Goal: Task Accomplishment & Management: Manage account settings

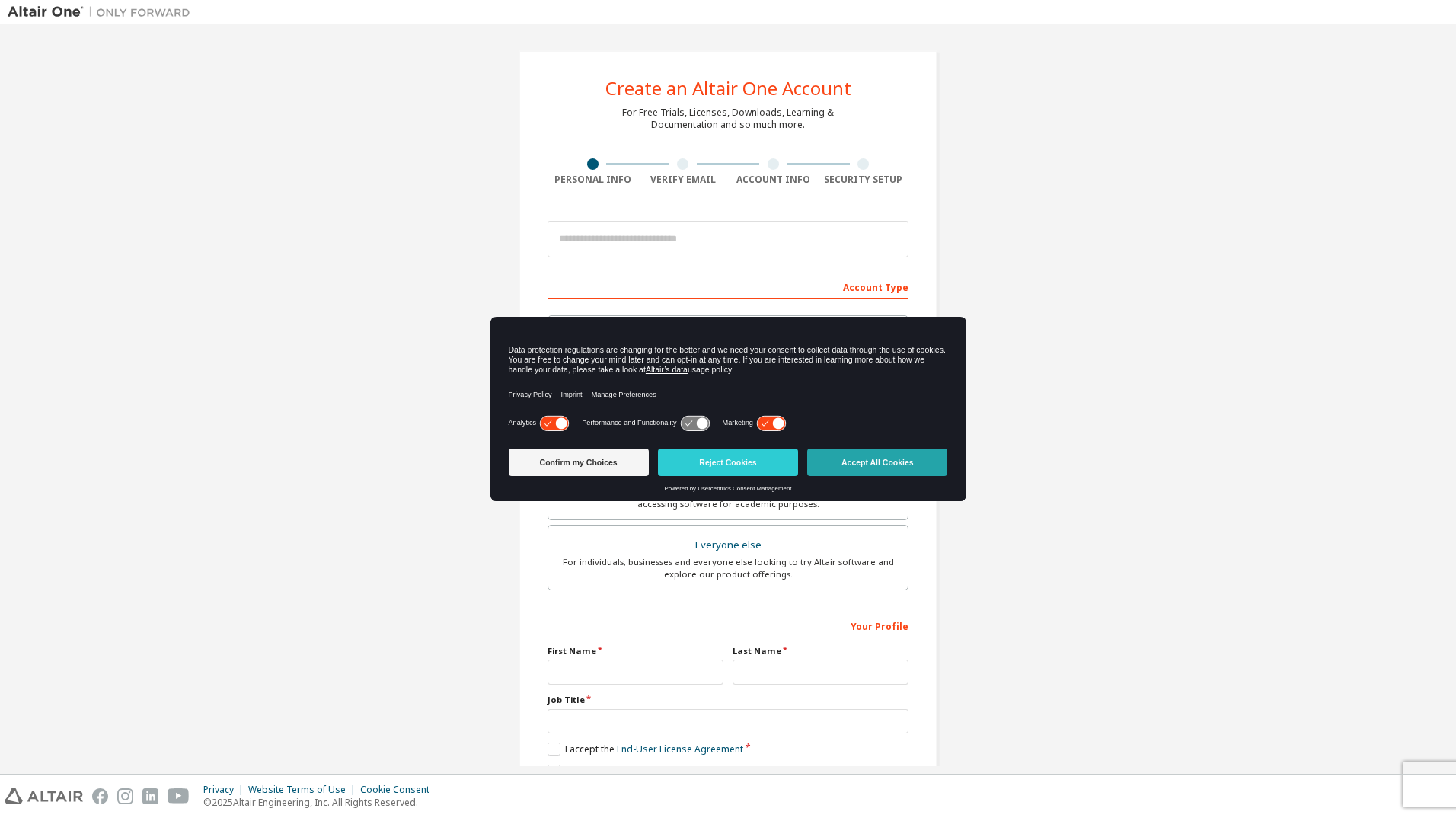
click at [882, 460] on button "Accept All Cookies" at bounding box center [877, 462] width 140 height 27
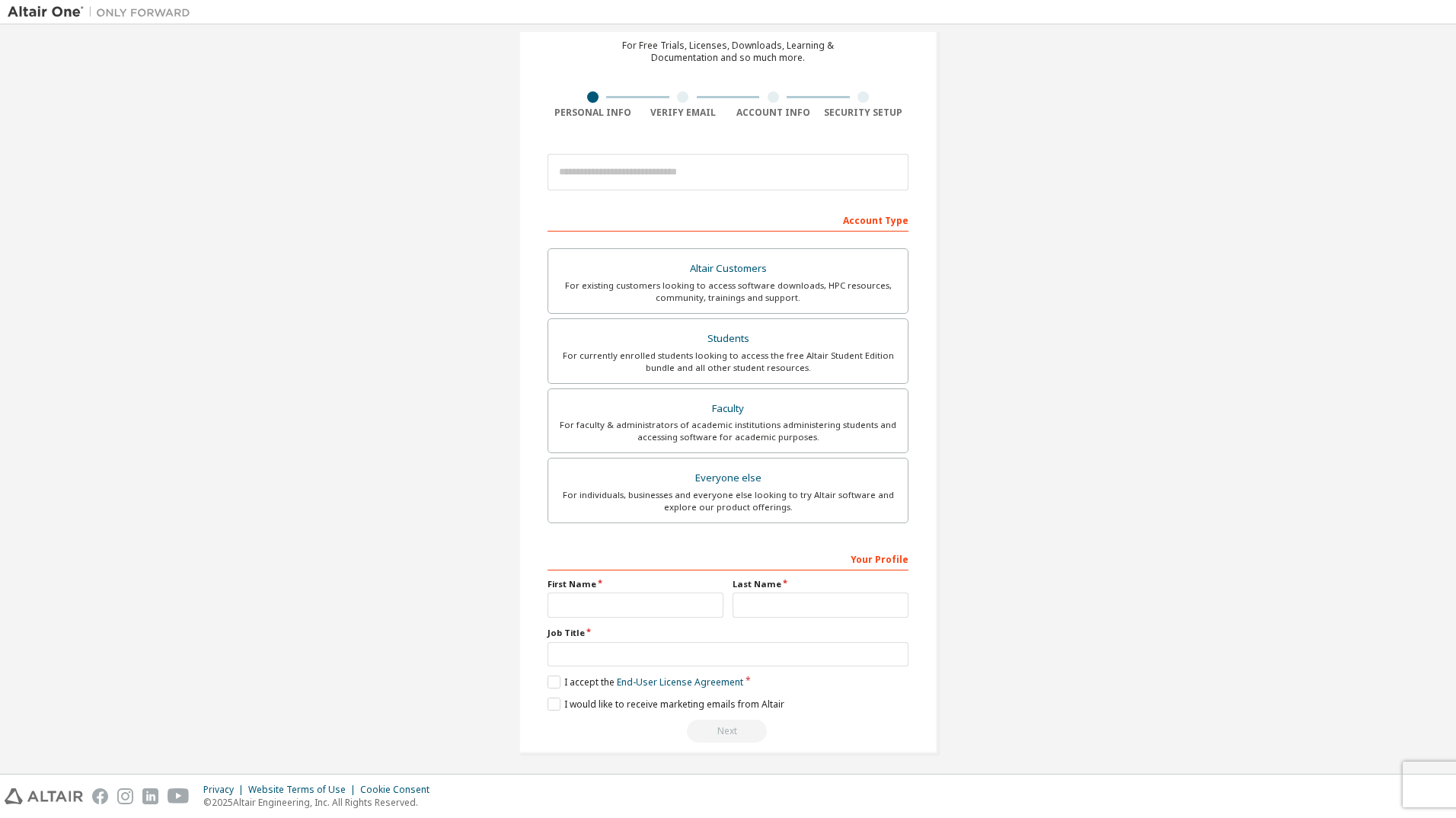
scroll to position [72, 0]
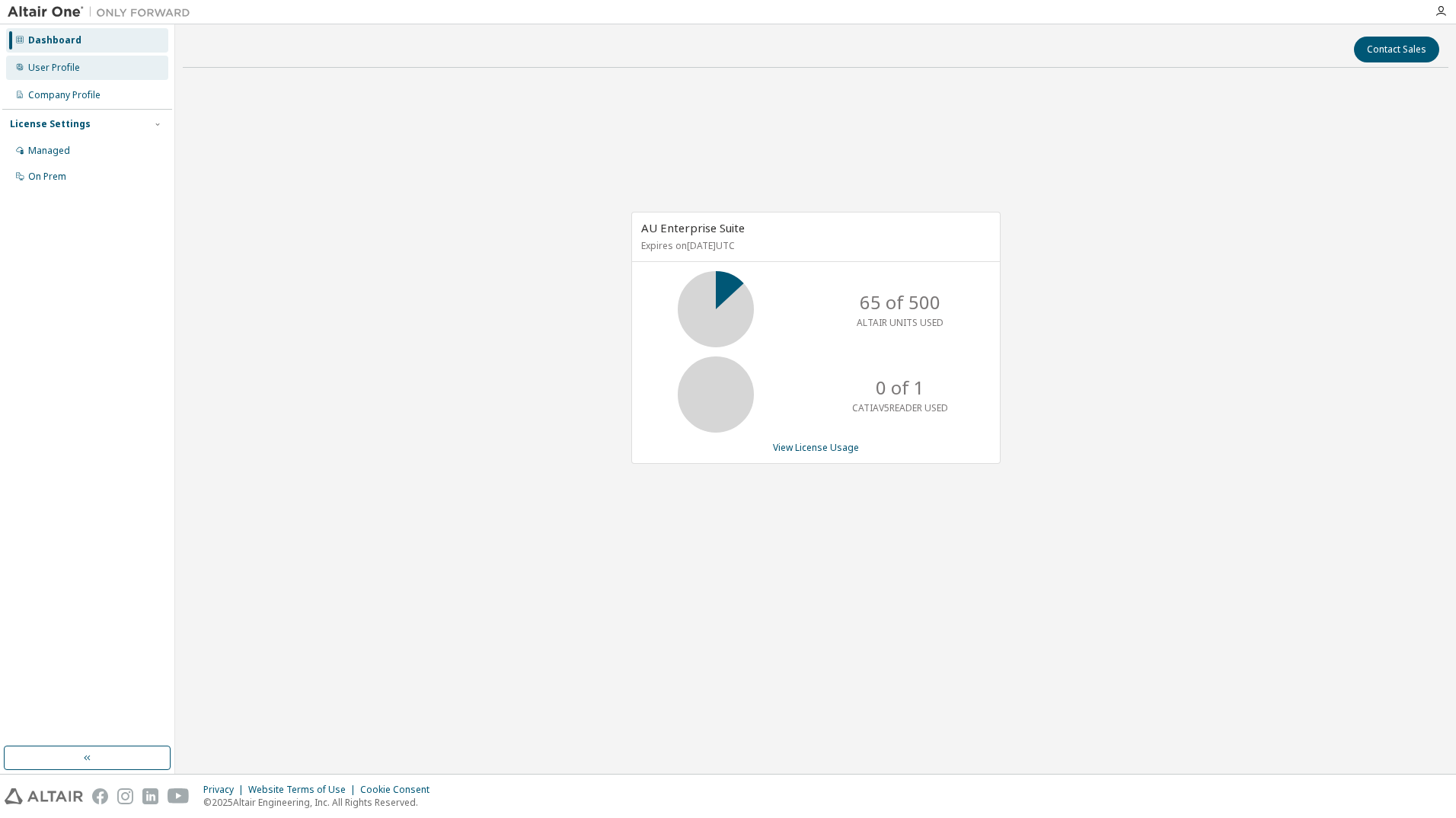
click at [53, 64] on div "User Profile" at bounding box center [54, 68] width 52 height 12
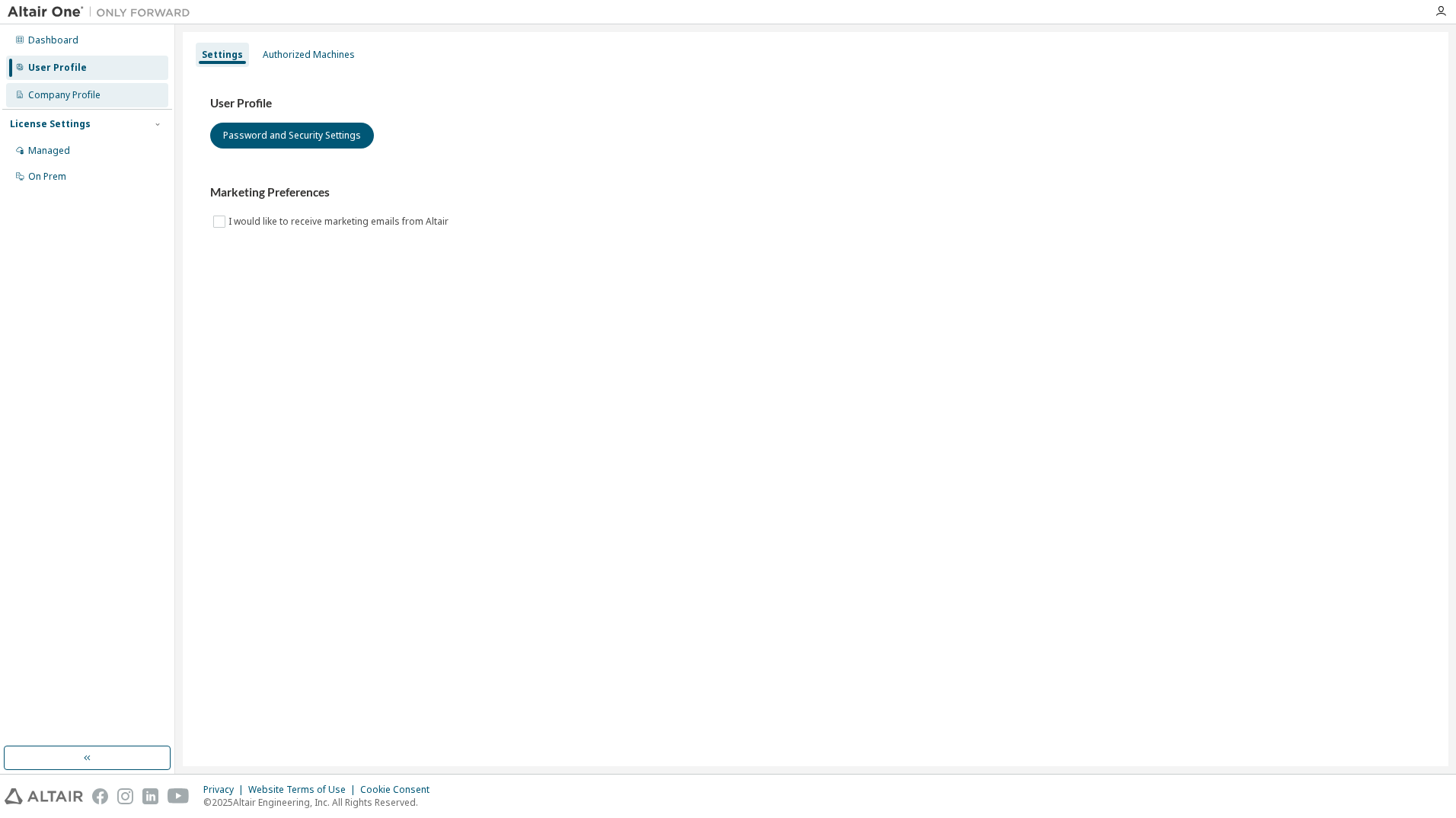
click at [60, 95] on div "Company Profile" at bounding box center [64, 95] width 72 height 12
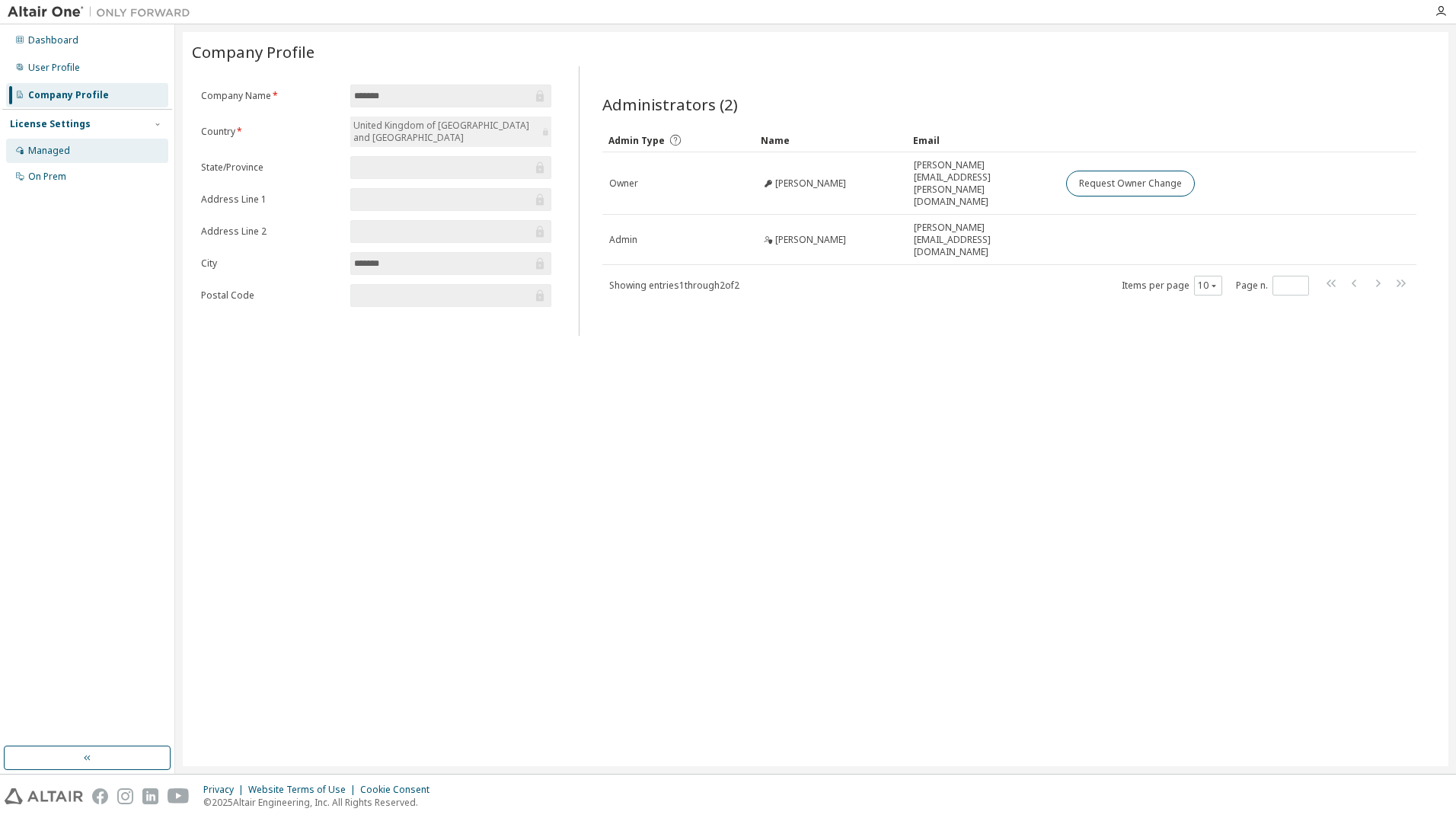
click at [59, 151] on div "Managed" at bounding box center [49, 151] width 42 height 12
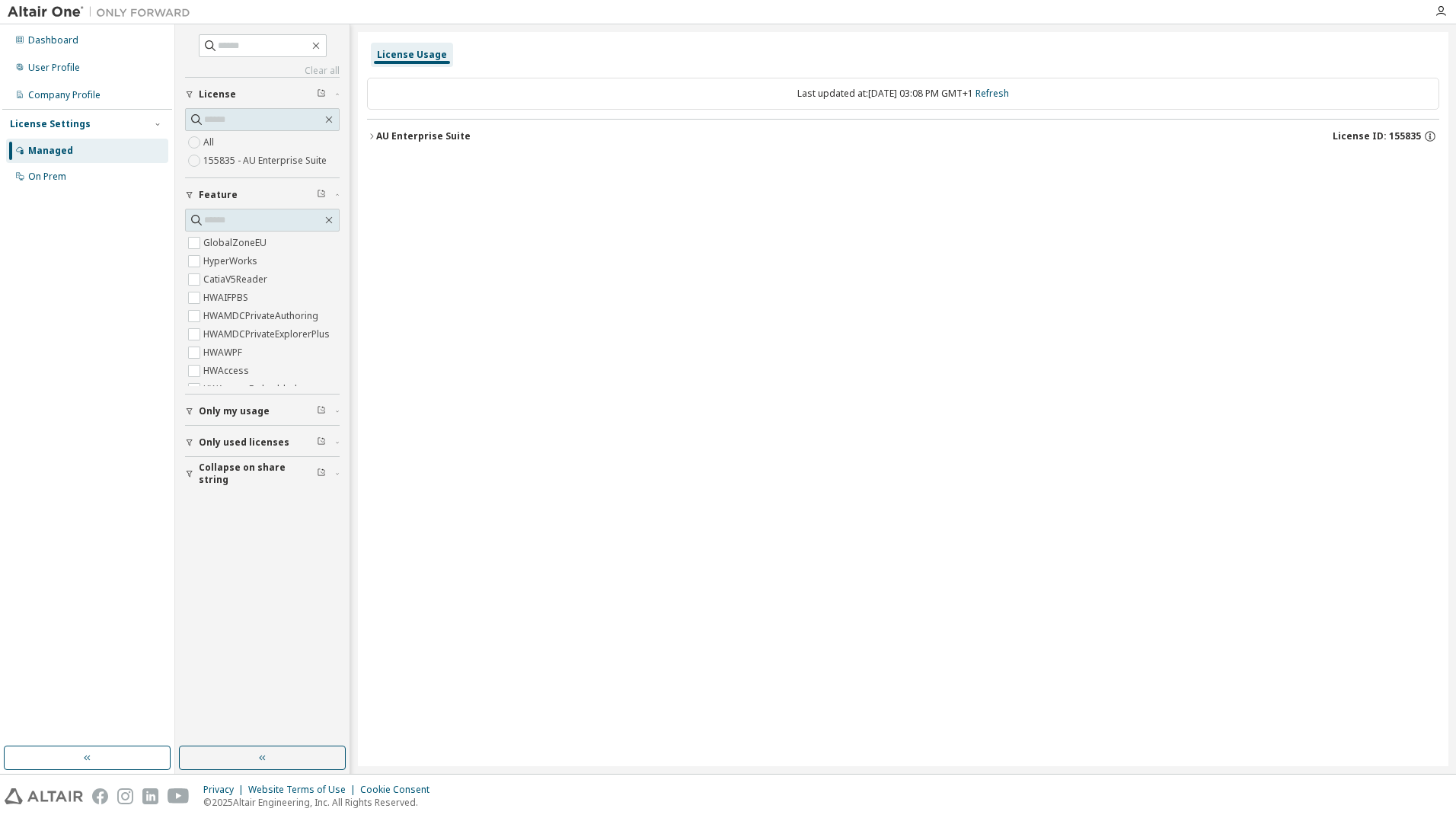
click at [205, 412] on span "Only my usage" at bounding box center [234, 411] width 71 height 12
click at [376, 137] on div "AU Enterprise Suite" at bounding box center [423, 136] width 95 height 12
